Goal: Transaction & Acquisition: Purchase product/service

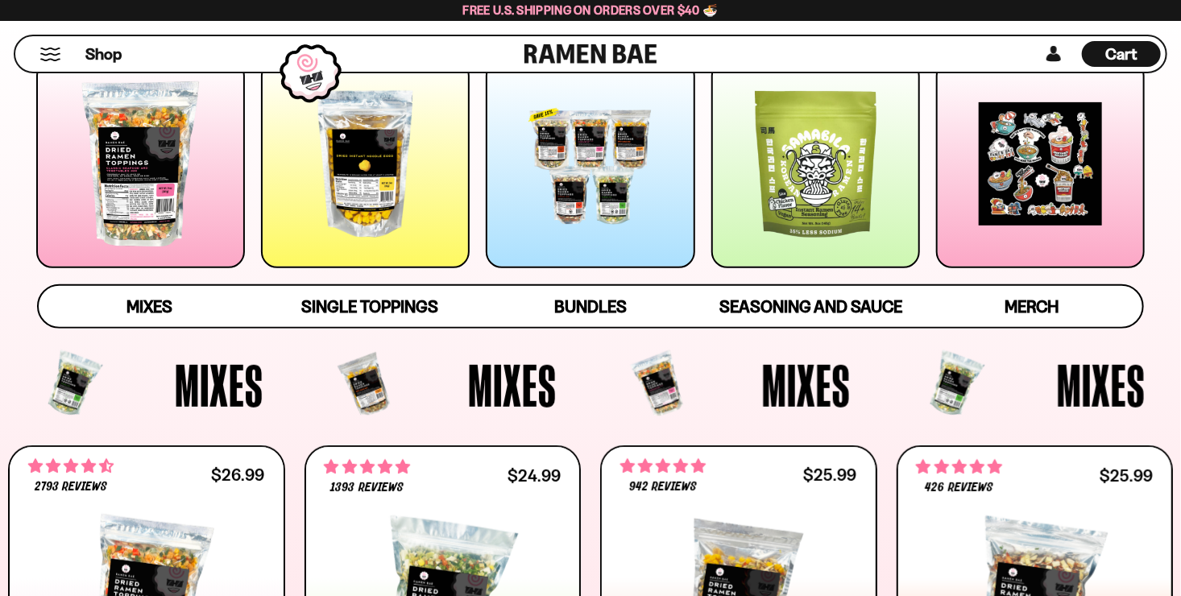
scroll to position [242, 0]
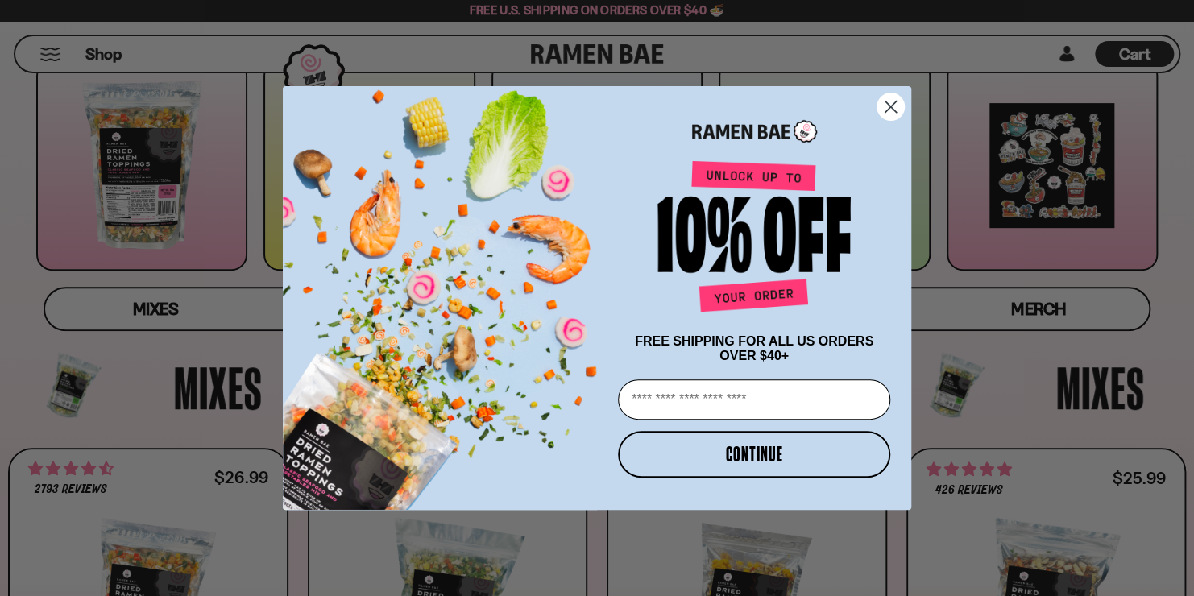
click at [887, 106] on icon "Close dialog" at bounding box center [890, 106] width 11 height 11
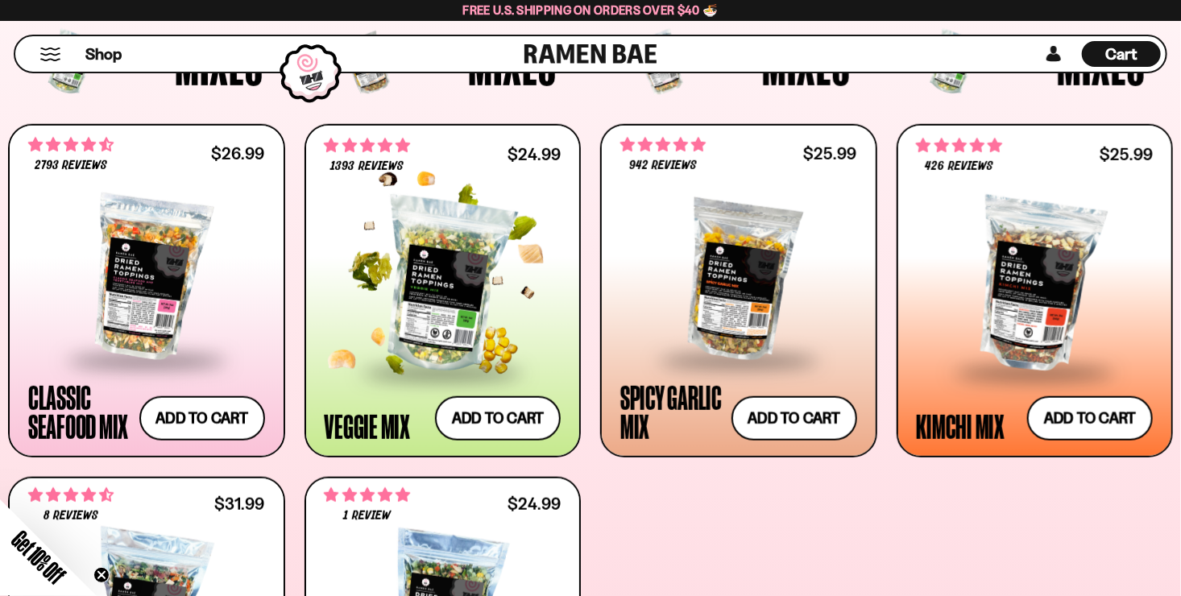
scroll to position [644, 0]
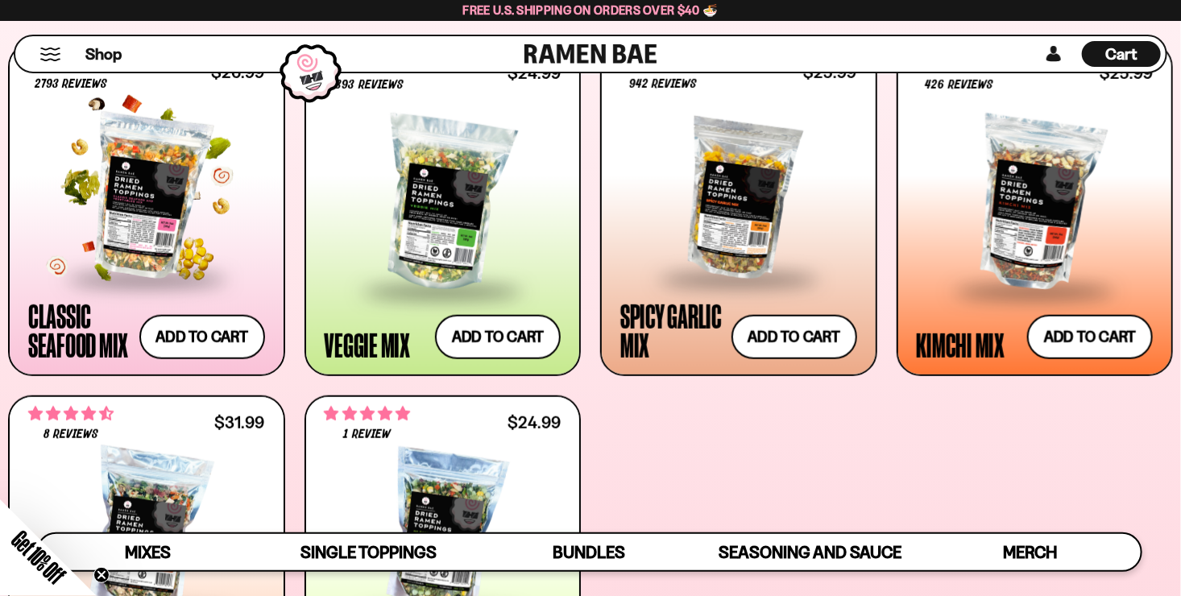
click at [56, 327] on div "Classic Seafood Mix" at bounding box center [79, 330] width 103 height 58
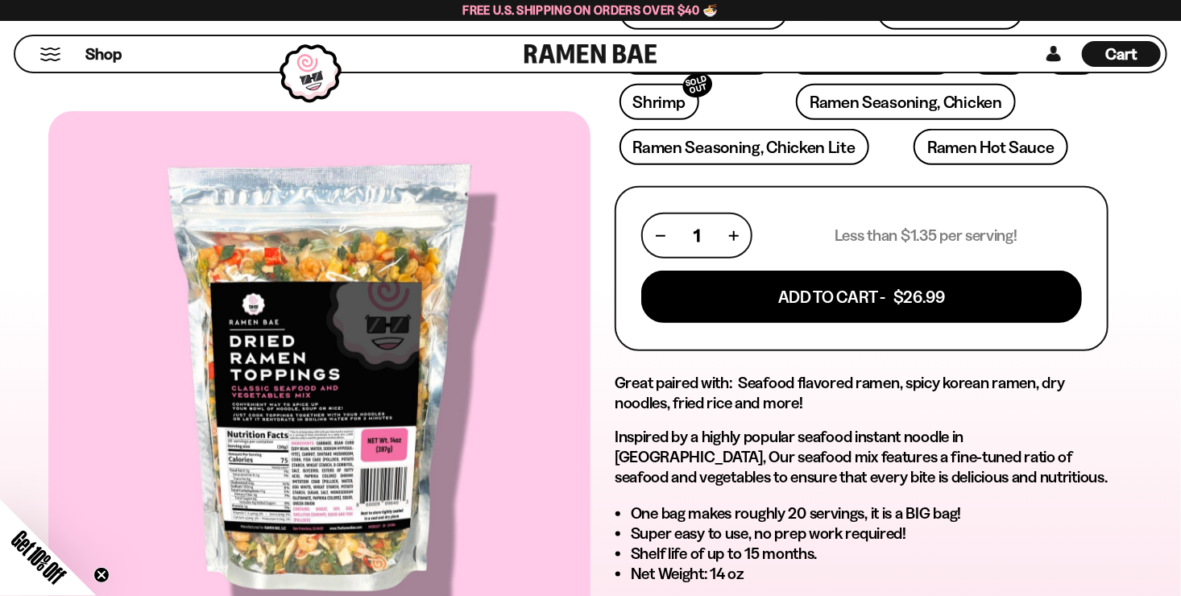
scroll to position [564, 0]
